Goal: Task Accomplishment & Management: Use online tool/utility

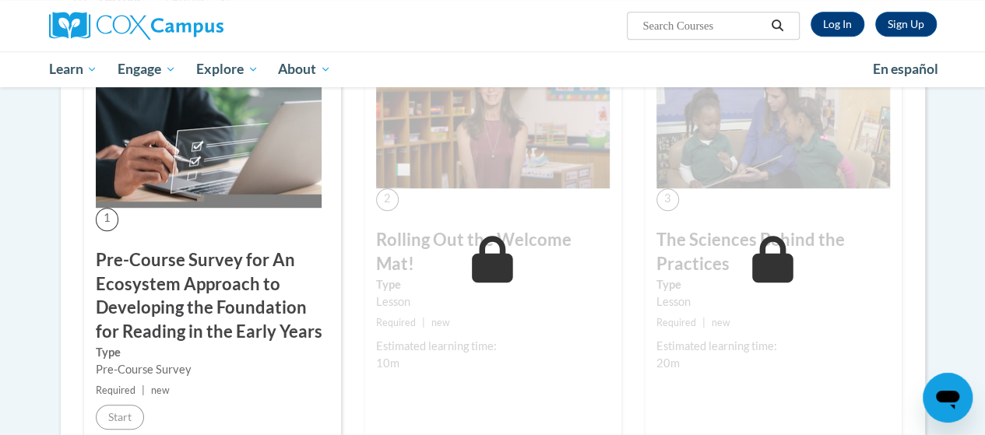
scroll to position [446, 0]
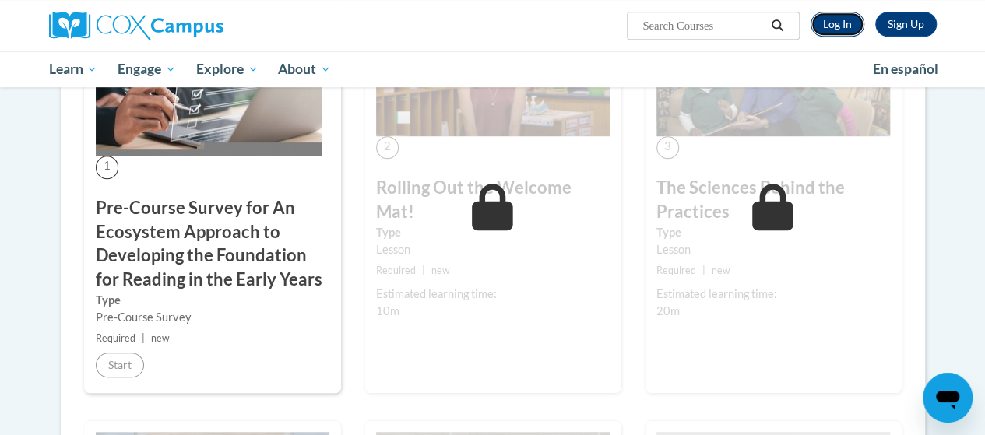
click at [840, 29] on link "Log In" at bounding box center [838, 24] width 54 height 25
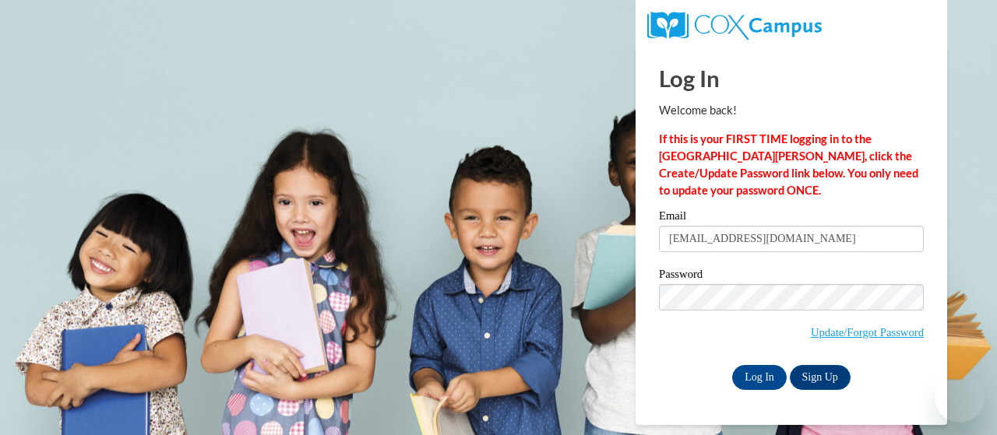
click at [757, 375] on input "Log In" at bounding box center [759, 377] width 55 height 25
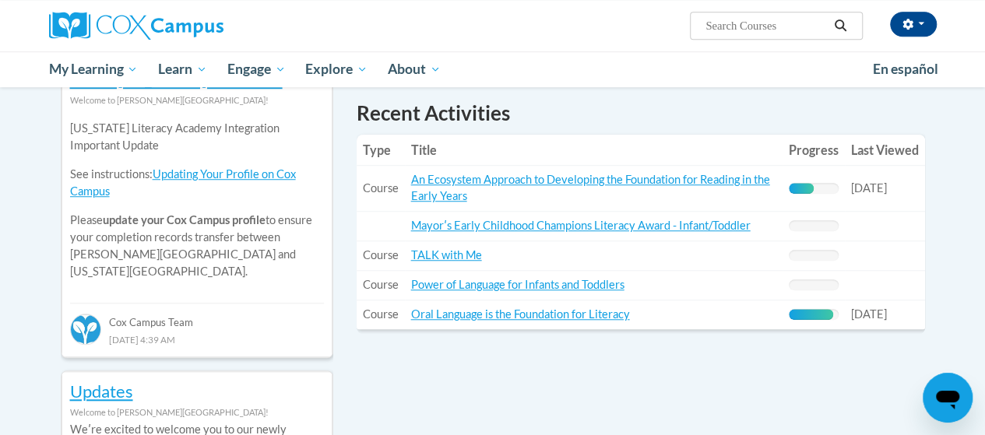
scroll to position [570, 0]
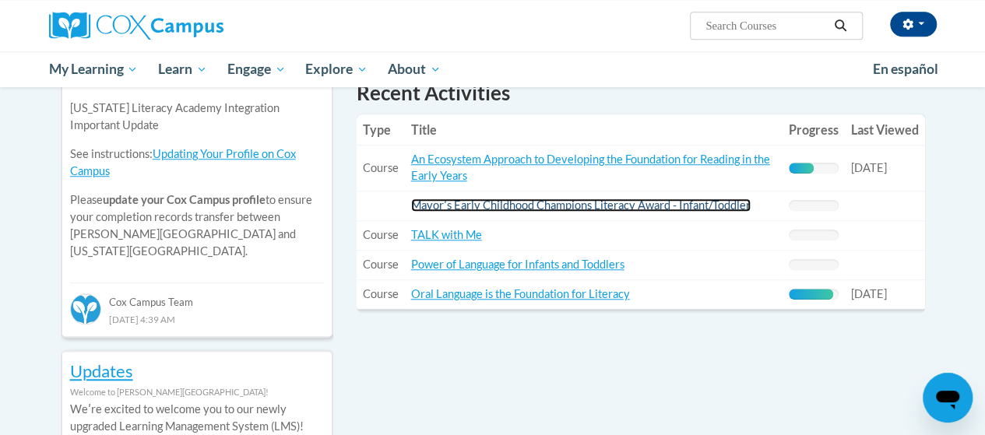
click at [574, 203] on link "Mayorʹs Early Childhood Champions Literacy Award - Infant/Toddler" at bounding box center [581, 205] width 340 height 13
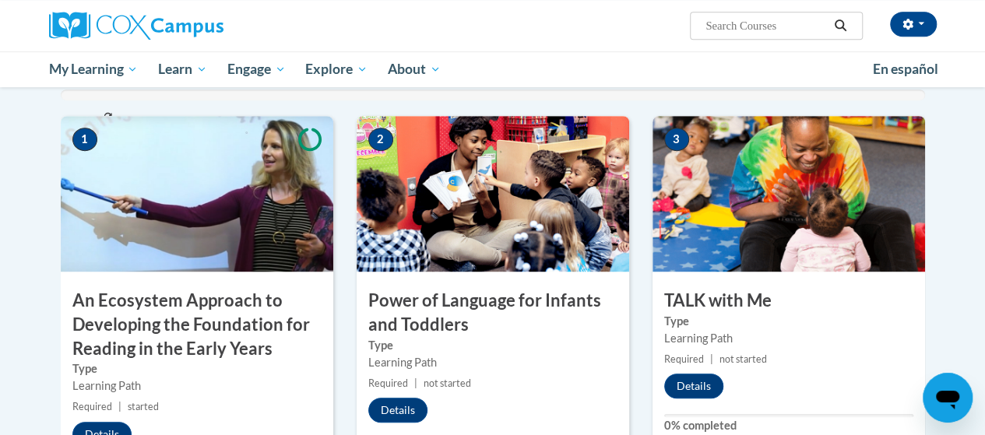
scroll to position [457, 0]
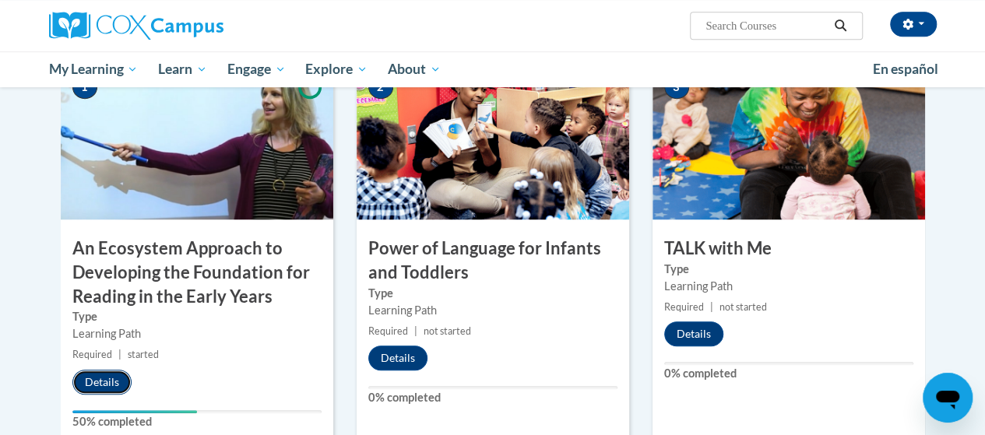
click at [112, 384] on button "Details" at bounding box center [101, 382] width 59 height 25
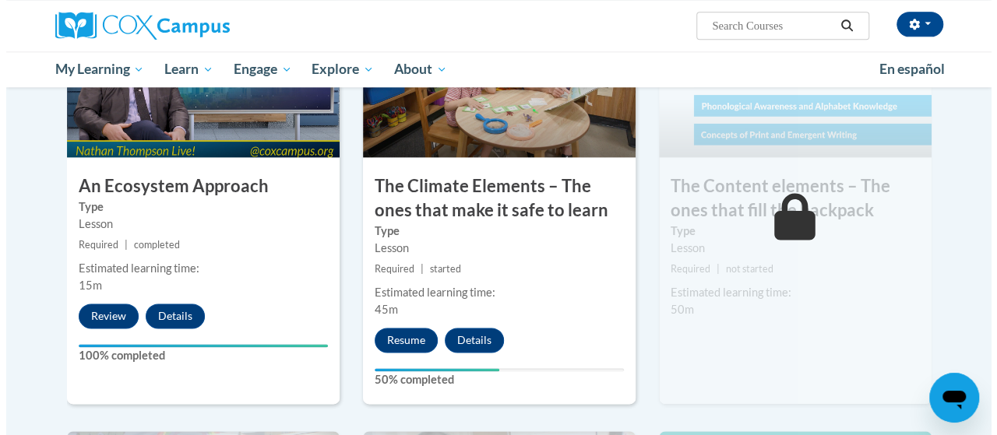
scroll to position [944, 0]
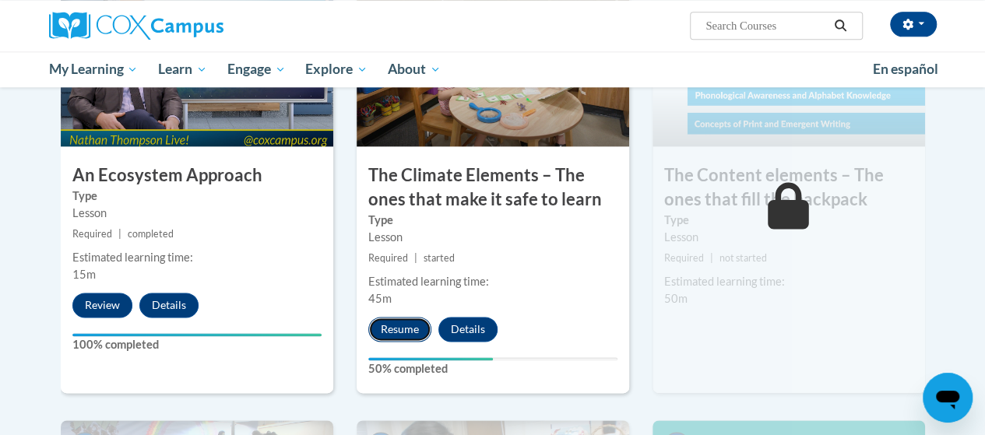
click at [397, 330] on button "Resume" at bounding box center [399, 329] width 63 height 25
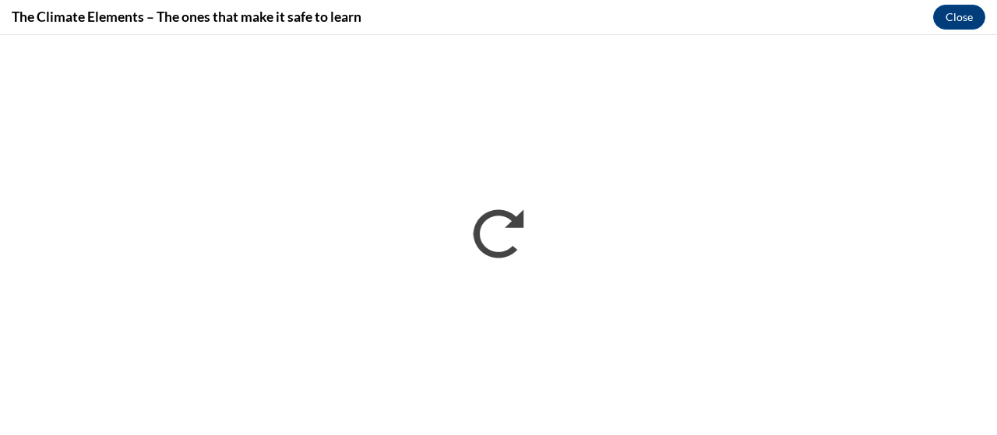
scroll to position [0, 0]
